Goal: Task Accomplishment & Management: Manage account settings

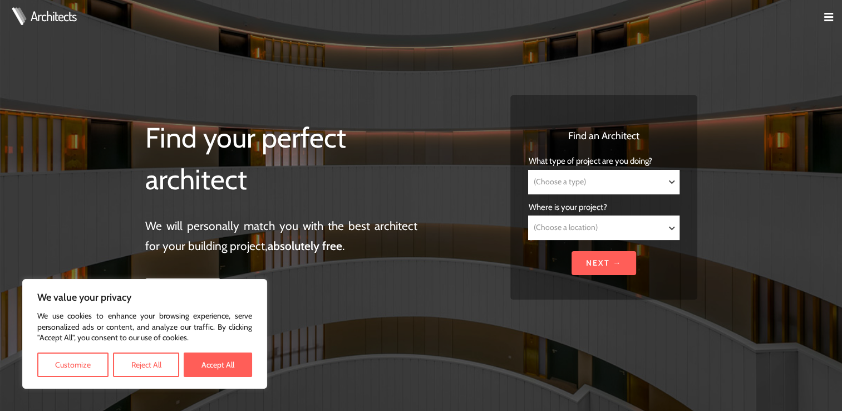
click at [828, 12] on td at bounding box center [824, 18] width 36 height 36
click at [826, 16] on img at bounding box center [828, 17] width 9 height 9
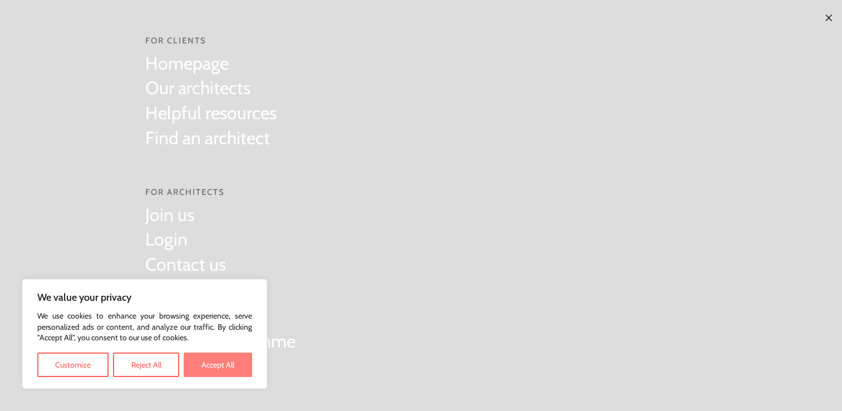
click at [208, 363] on button "Accept All" at bounding box center [218, 364] width 68 height 24
checkbox input "true"
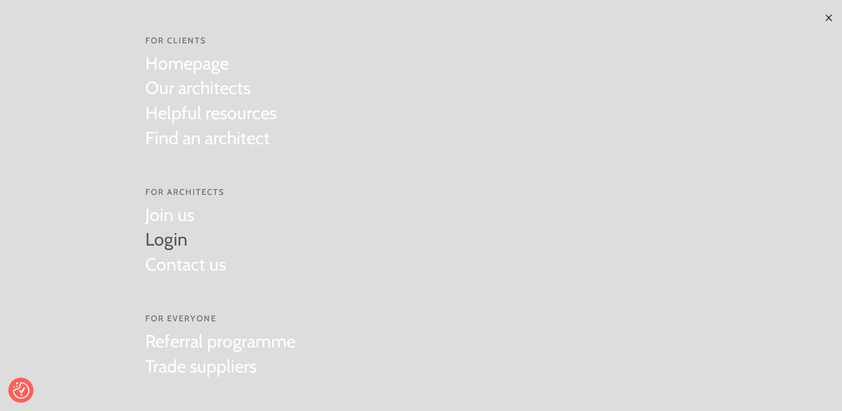
click at [165, 236] on link "Login" at bounding box center [185, 239] width 81 height 25
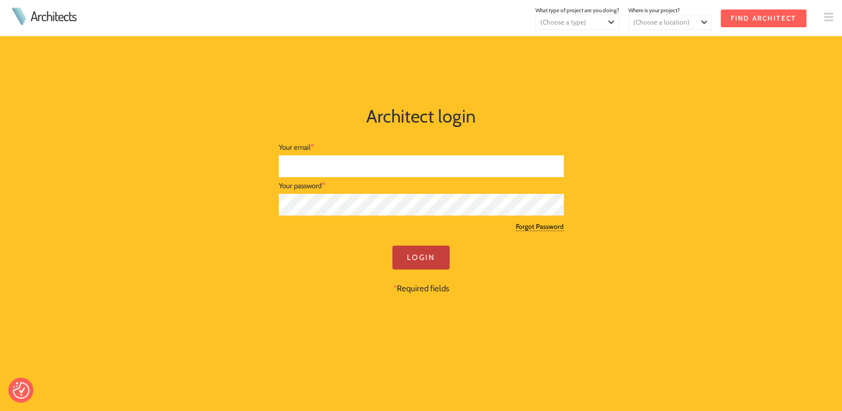
type input "[PERSON_NAME][EMAIL_ADDRESS][DOMAIN_NAME]"
click at [414, 254] on input "Login" at bounding box center [420, 257] width 57 height 24
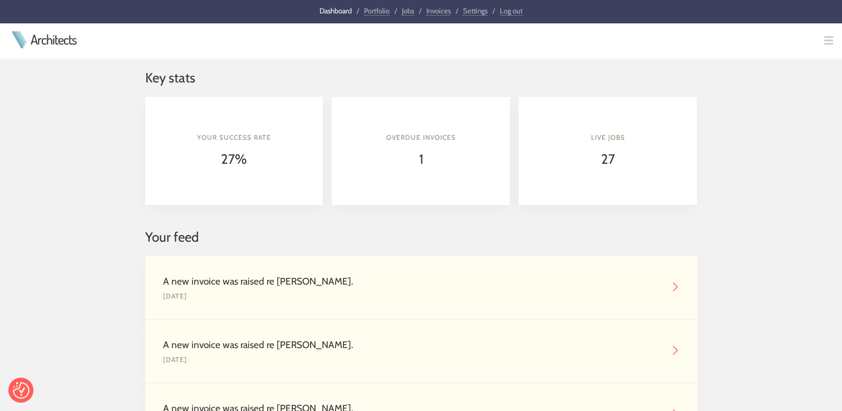
click at [407, 11] on link "Jobs" at bounding box center [408, 10] width 12 height 9
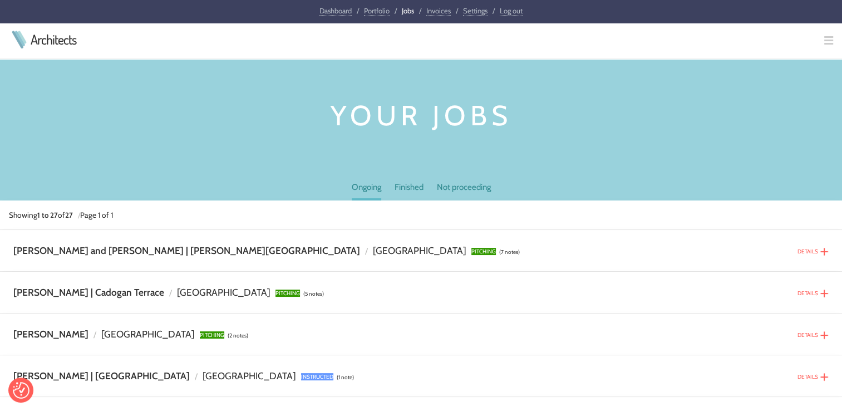
click at [435, 10] on link "Invoices" at bounding box center [438, 10] width 24 height 9
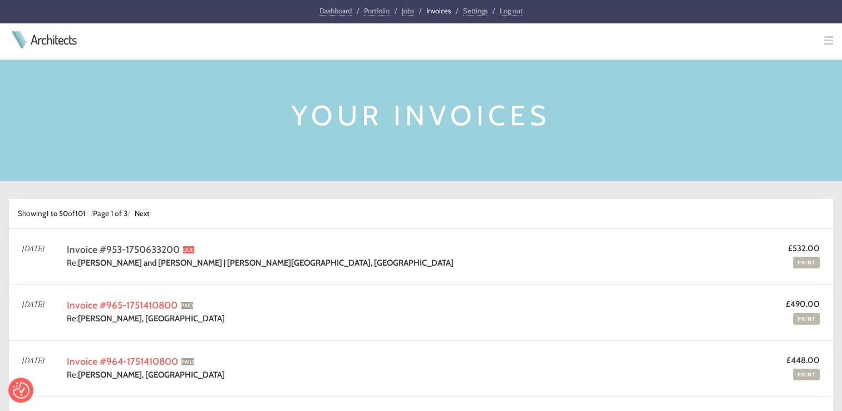
click at [146, 249] on link "Invoice #953-1750633200" at bounding box center [123, 249] width 113 height 12
